Goal: Task Accomplishment & Management: Use online tool/utility

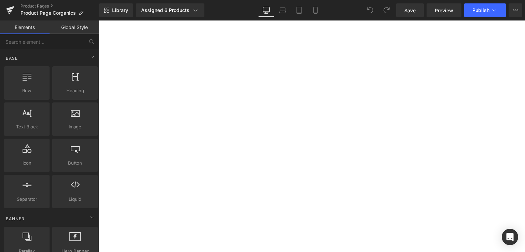
scroll to position [581, 0]
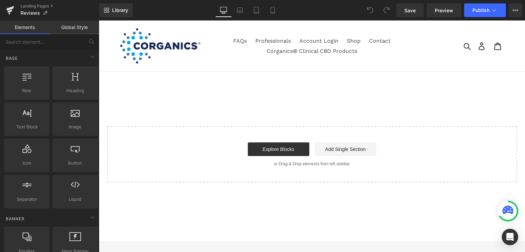
click at [246, 107] on div "Text Block Select your layout" at bounding box center [312, 137] width 426 height 92
click at [224, 147] on div "Explore Blocks Add Single Section" at bounding box center [312, 150] width 388 height 14
click at [88, 58] on icon at bounding box center [92, 57] width 8 height 8
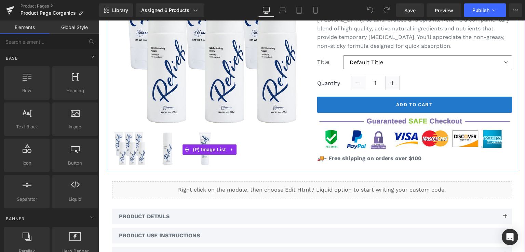
scroll to position [205, 0]
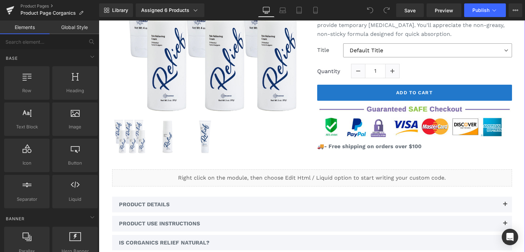
click at [159, 175] on div "Liquid" at bounding box center [312, 178] width 400 height 17
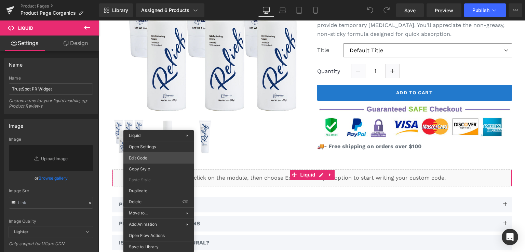
click at [157, 0] on div "You are previewing how the will restyle your page. You can not edit Elements in…" at bounding box center [262, 0] width 525 height 0
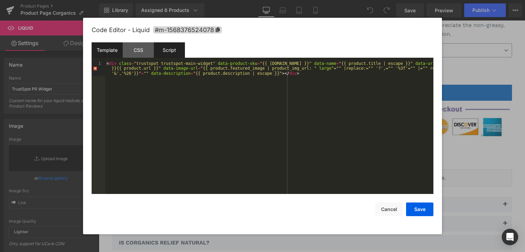
click at [0, 0] on div "Script" at bounding box center [0, 0] width 0 height 0
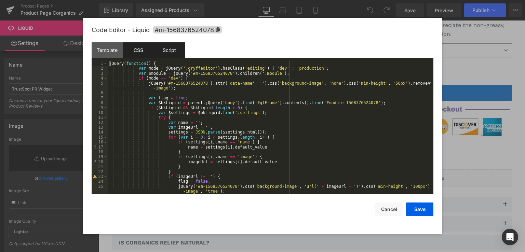
click at [0, 0] on div "CSS" at bounding box center [0, 0] width 0 height 0
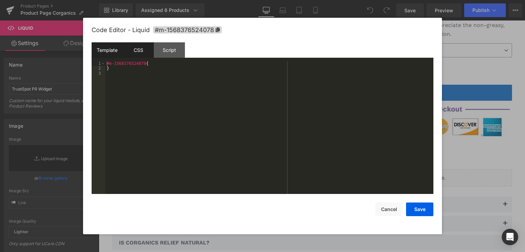
click at [0, 0] on div "Template" at bounding box center [0, 0] width 0 height 0
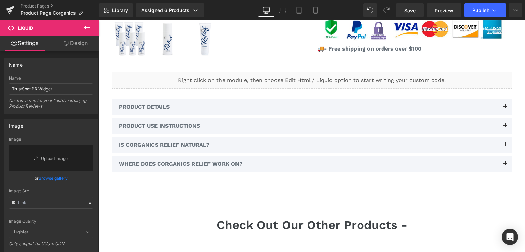
scroll to position [273, 0]
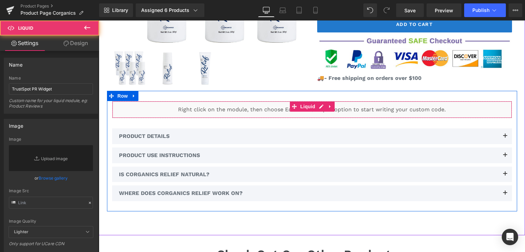
click at [217, 108] on div "Liquid" at bounding box center [312, 109] width 400 height 17
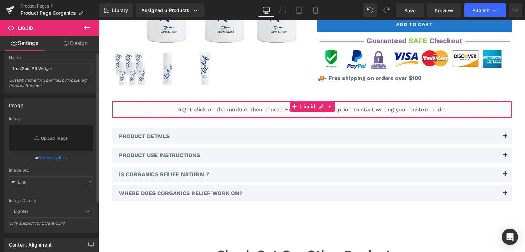
scroll to position [0, 0]
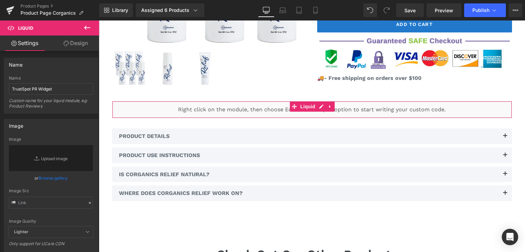
click at [80, 42] on link "Design" at bounding box center [76, 43] width 50 height 15
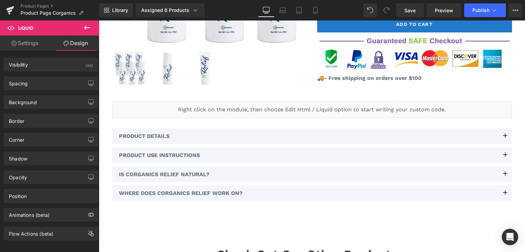
click at [88, 28] on icon at bounding box center [87, 28] width 8 height 8
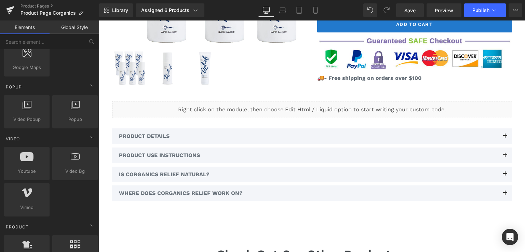
scroll to position [479, 0]
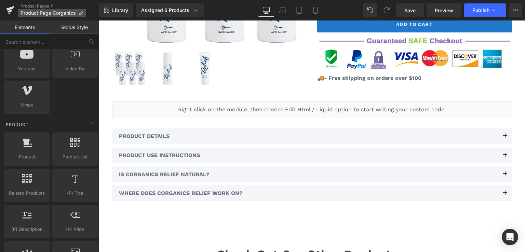
click at [79, 12] on icon at bounding box center [81, 13] width 5 height 5
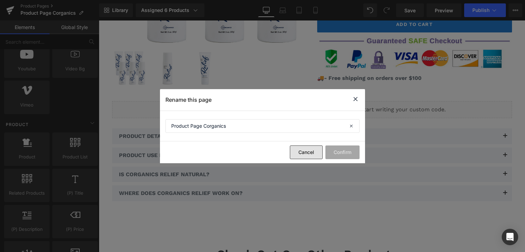
click at [311, 156] on button "Cancel" at bounding box center [306, 153] width 33 height 14
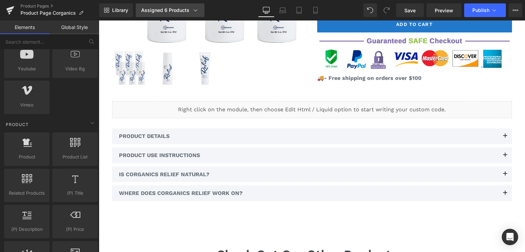
click at [194, 10] on icon at bounding box center [196, 10] width 4 height 2
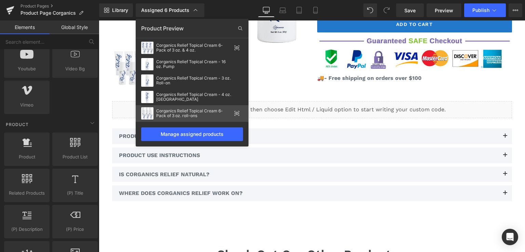
click at [189, 109] on div "Corganics Relief Topical Cream 6-Pack of 3 oz. roll-ons" at bounding box center [193, 114] width 75 height 10
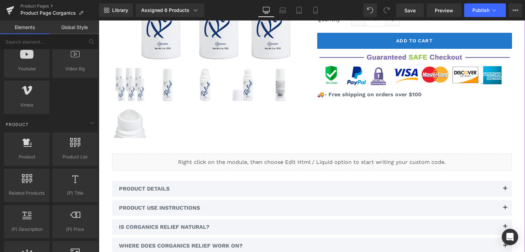
scroll to position [273, 0]
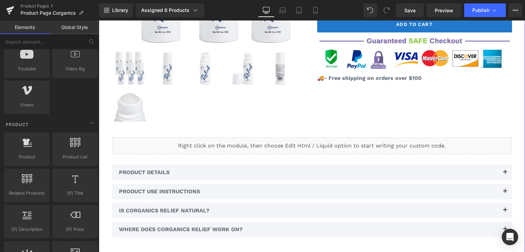
click at [273, 148] on div "Liquid" at bounding box center [312, 145] width 400 height 17
